Goal: Navigation & Orientation: Find specific page/section

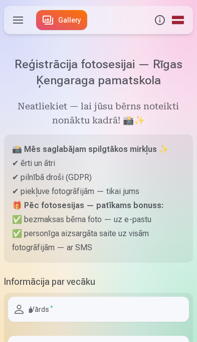
click at [10, 22] on label at bounding box center [18, 20] width 28 height 28
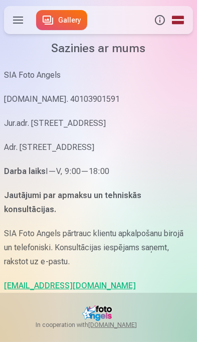
click at [13, 22] on label at bounding box center [18, 20] width 28 height 28
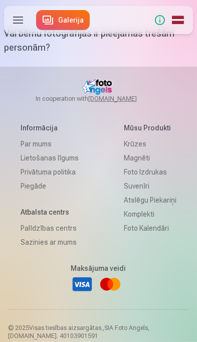
scroll to position [245, 0]
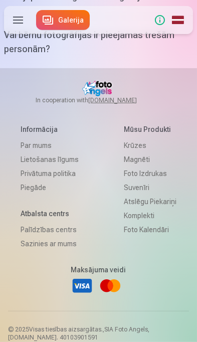
click at [25, 143] on link "Par mums" at bounding box center [50, 145] width 58 height 14
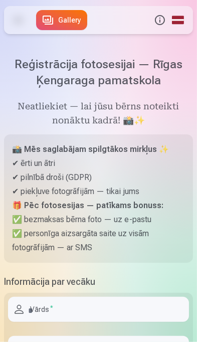
click at [12, 15] on label at bounding box center [18, 20] width 28 height 28
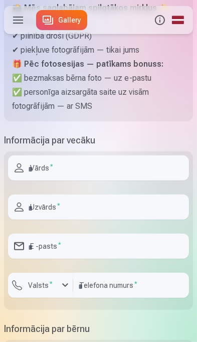
scroll to position [136, 0]
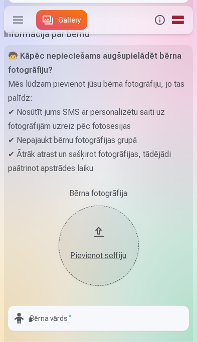
scroll to position [436, 0]
